Goal: Task Accomplishment & Management: Use online tool/utility

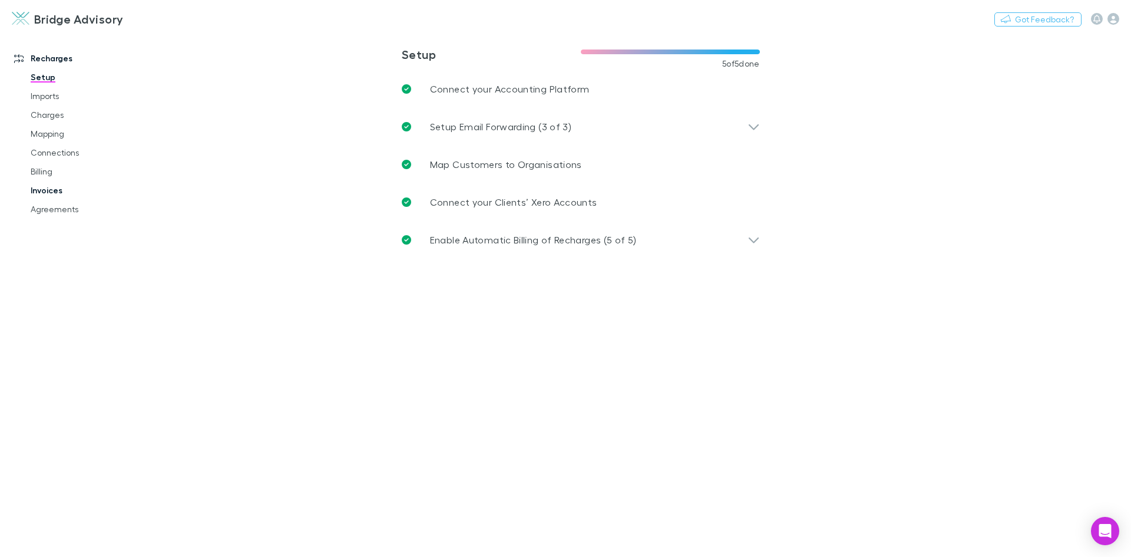
click at [31, 195] on link "Invoices" at bounding box center [89, 190] width 140 height 19
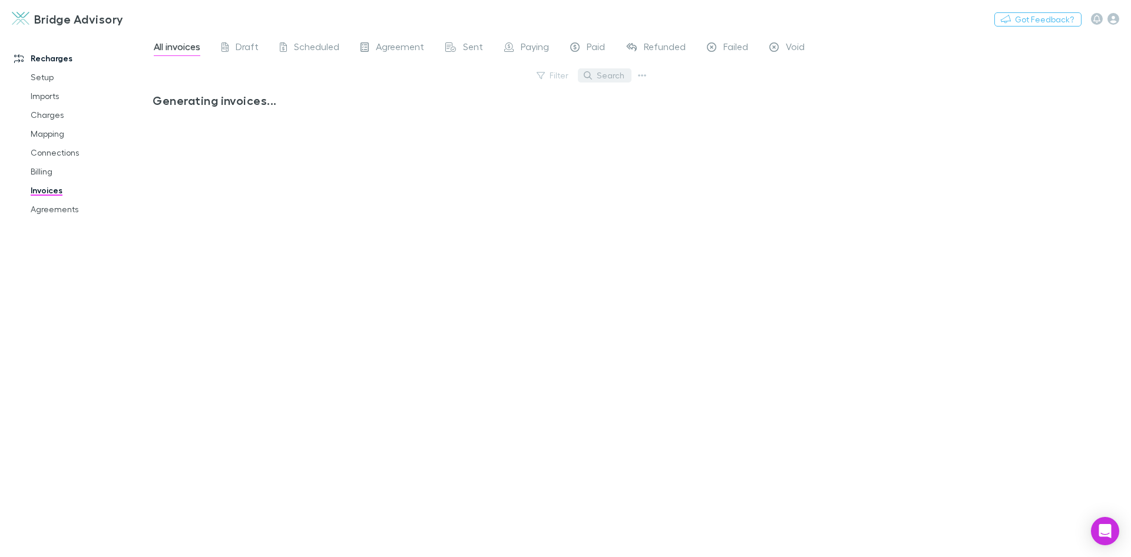
click at [608, 76] on button "Search" at bounding box center [605, 75] width 54 height 14
type input "******"
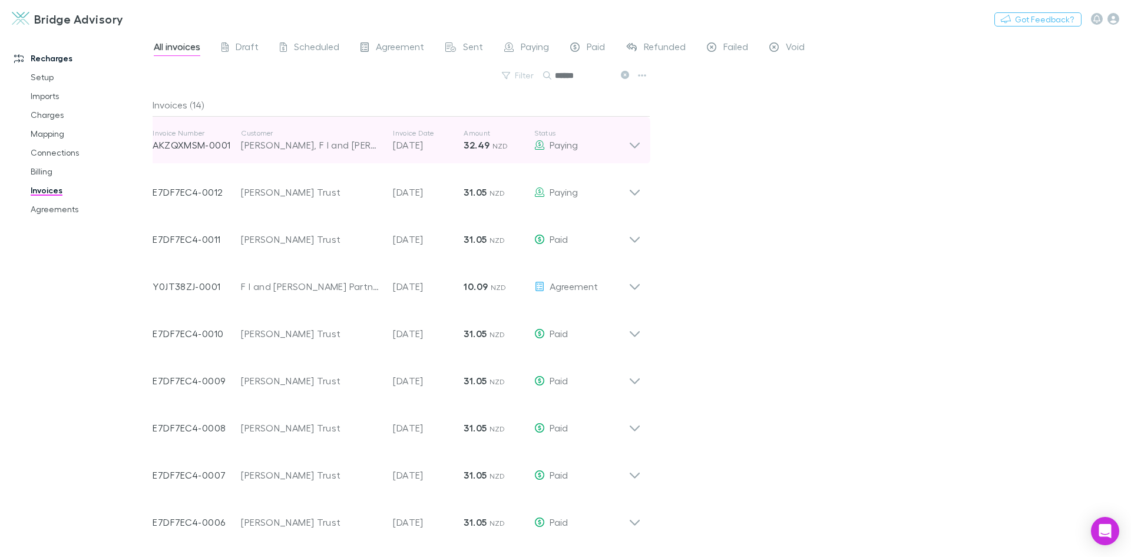
click at [637, 143] on icon at bounding box center [635, 140] width 12 height 24
